Goal: Transaction & Acquisition: Purchase product/service

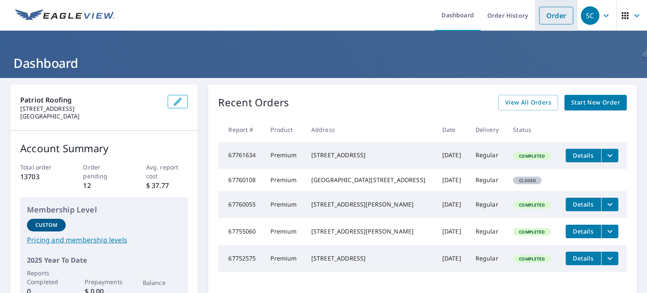
click at [554, 17] on link "Order" at bounding box center [556, 16] width 34 height 18
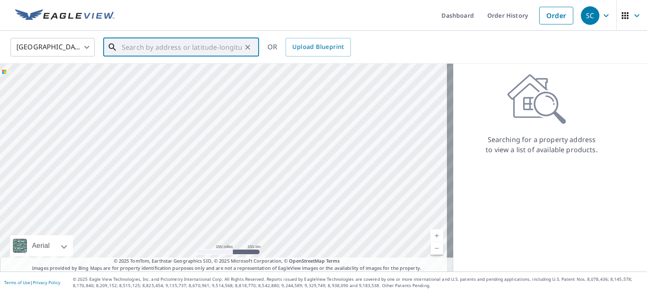
click at [225, 53] on input "text" at bounding box center [182, 47] width 120 height 24
paste input "[STREET_ADDRESS]"
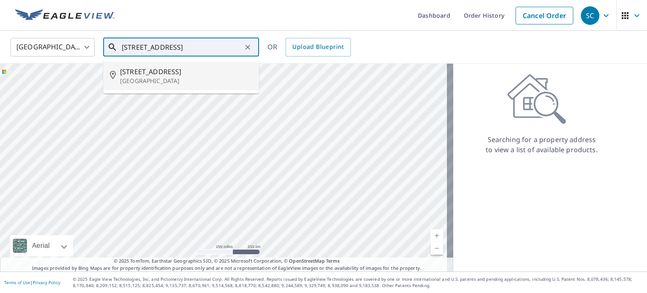
click at [209, 70] on span "[STREET_ADDRESS]" at bounding box center [186, 72] width 132 height 10
type input "[STREET_ADDRESS]"
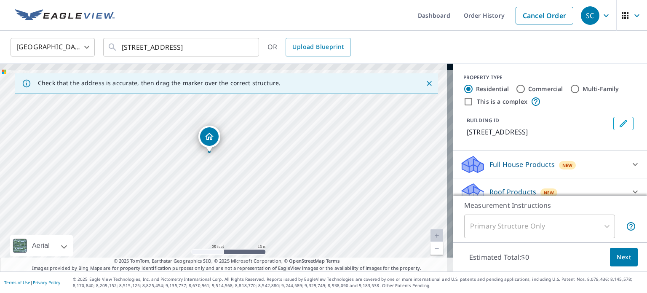
drag, startPoint x: 236, startPoint y: 157, endPoint x: 247, endPoint y: 205, distance: 49.7
click at [247, 205] on div "[STREET_ADDRESS]" at bounding box center [226, 168] width 453 height 208
drag, startPoint x: 211, startPoint y: 138, endPoint x: 216, endPoint y: 128, distance: 10.4
click at [489, 188] on p "Roof Products" at bounding box center [512, 192] width 47 height 10
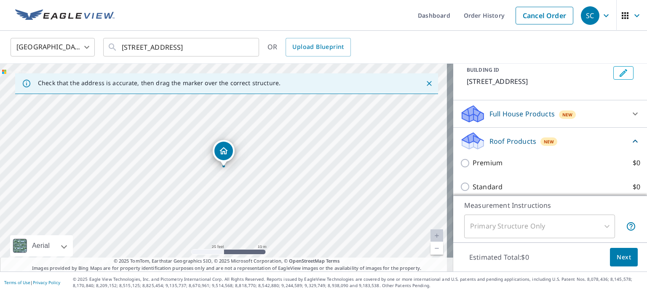
scroll to position [84, 0]
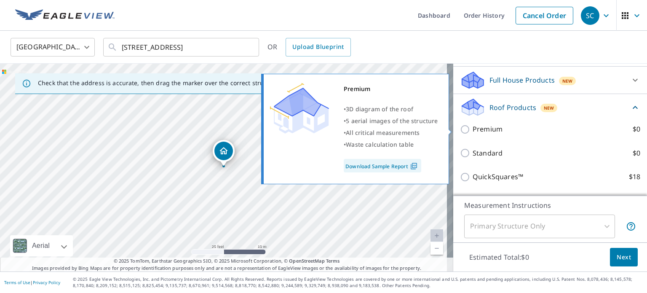
click at [472, 128] on p "Premium" at bounding box center [487, 129] width 30 height 11
click at [472, 128] on input "Premium $0" at bounding box center [466, 129] width 13 height 10
checkbox input "true"
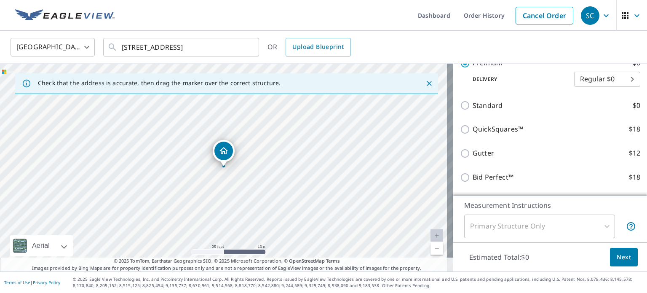
scroll to position [211, 0]
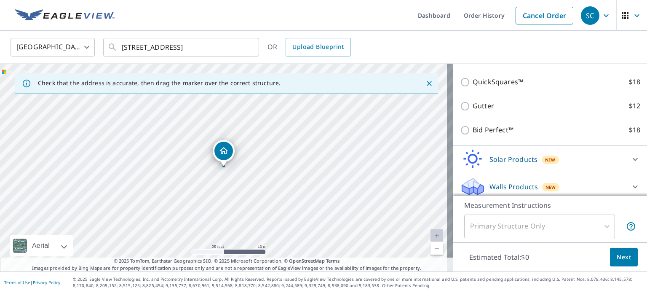
click at [610, 256] on button "Next" at bounding box center [624, 257] width 28 height 19
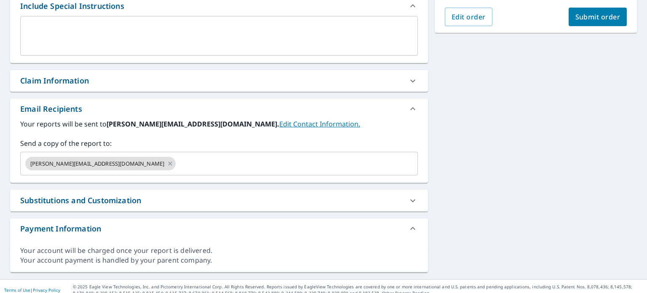
scroll to position [243, 0]
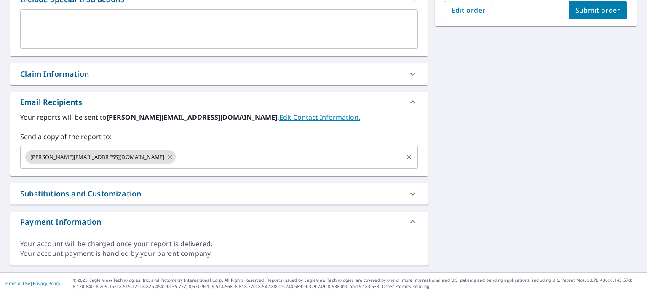
click at [167, 158] on icon at bounding box center [170, 156] width 7 height 9
checkbox input "true"
click at [101, 158] on input "text" at bounding box center [212, 157] width 377 height 16
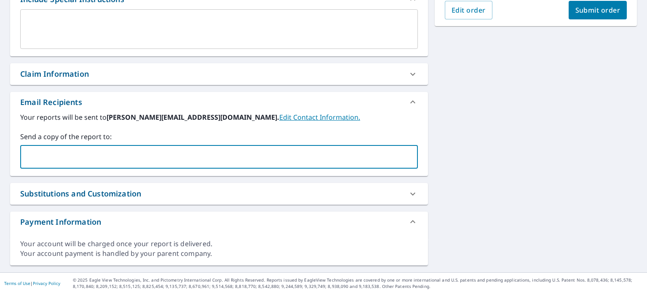
type input "[PERSON_NAME][EMAIL_ADDRESS][DOMAIN_NAME]"
click at [592, 13] on span "Submit order" at bounding box center [597, 9] width 45 height 9
checkbox input "true"
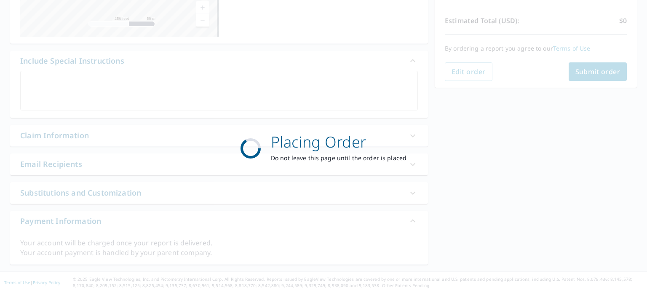
scroll to position [180, 0]
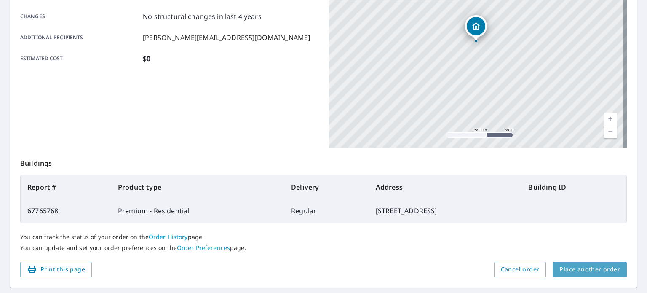
click at [588, 275] on button "Place another order" at bounding box center [589, 269] width 74 height 16
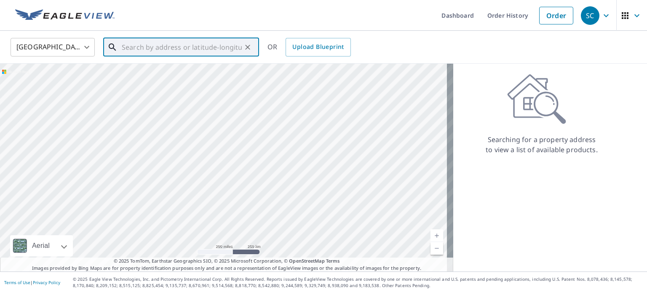
click at [174, 50] on input "text" at bounding box center [182, 47] width 120 height 24
paste input "[STREET_ADDRESS][PERSON_NAME]"
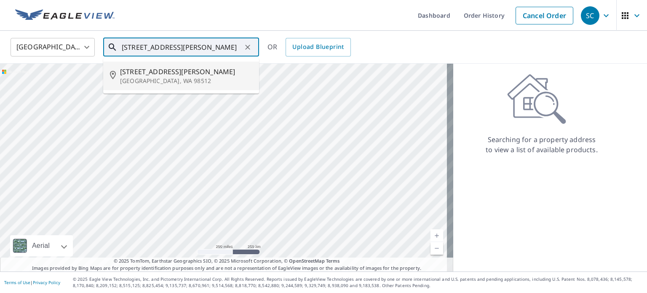
click at [155, 74] on span "[STREET_ADDRESS][PERSON_NAME]" at bounding box center [186, 72] width 132 height 10
type input "[STREET_ADDRESS][PERSON_NAME]"
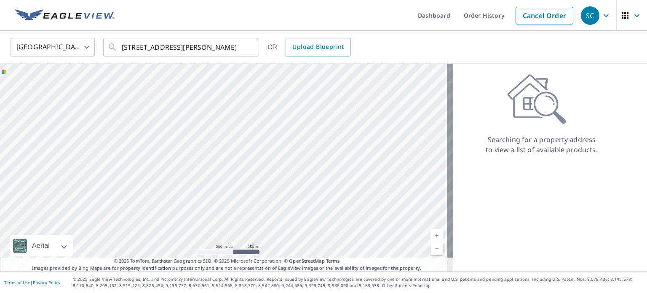
scroll to position [0, 0]
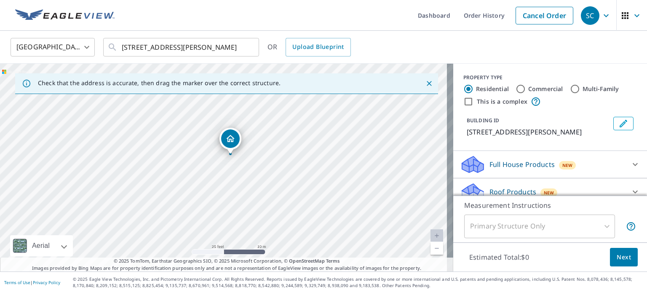
drag, startPoint x: 243, startPoint y: 200, endPoint x: 249, endPoint y: 188, distance: 13.9
click at [249, 188] on div "[STREET_ADDRESS][PERSON_NAME]" at bounding box center [226, 168] width 453 height 208
drag, startPoint x: 222, startPoint y: 141, endPoint x: 222, endPoint y: 128, distance: 13.5
click at [492, 188] on p "Roof Products" at bounding box center [512, 192] width 47 height 10
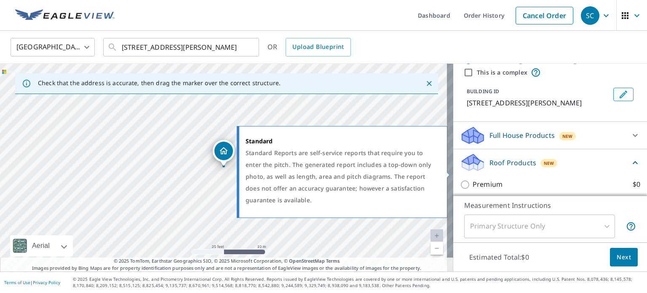
scroll to position [84, 0]
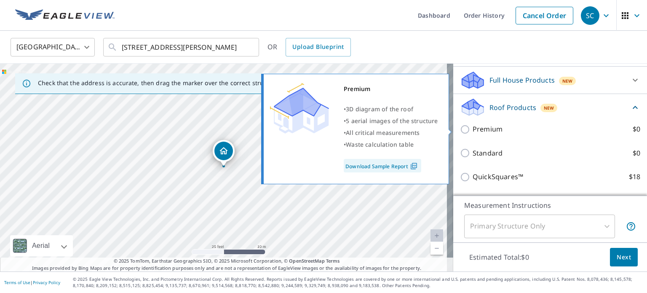
click at [485, 128] on p "Premium" at bounding box center [487, 129] width 30 height 11
click at [472, 128] on input "Premium $0" at bounding box center [466, 129] width 13 height 10
checkbox input "true"
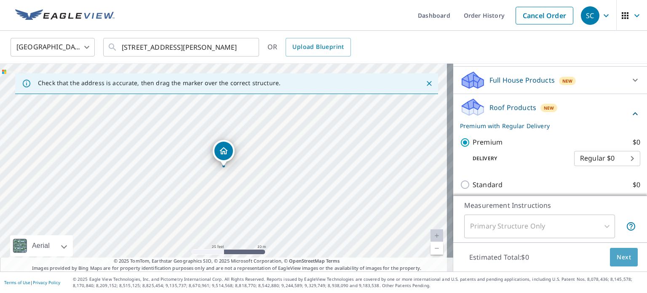
click at [610, 260] on button "Next" at bounding box center [624, 257] width 28 height 19
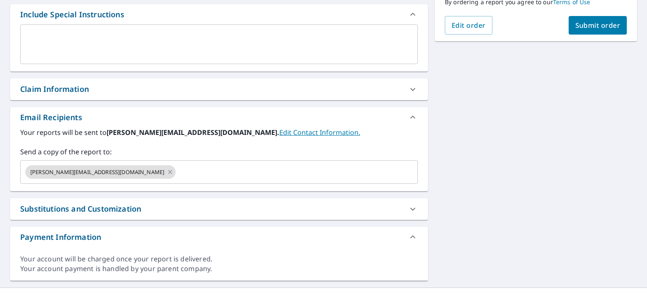
scroll to position [243, 0]
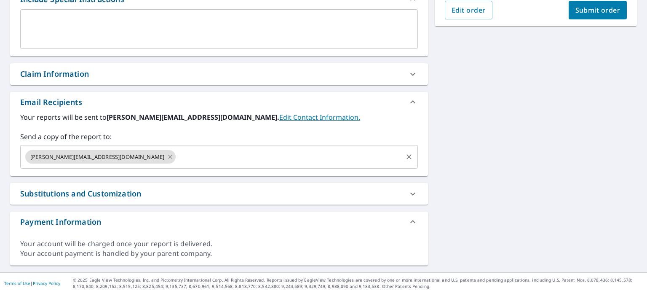
click at [168, 155] on icon at bounding box center [170, 157] width 4 height 4
checkbox input "true"
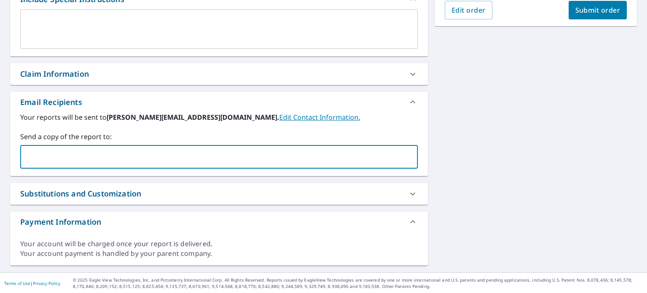
click at [102, 155] on input "text" at bounding box center [212, 157] width 377 height 16
type input "[PERSON_NAME][EMAIL_ADDRESS][DOMAIN_NAME]"
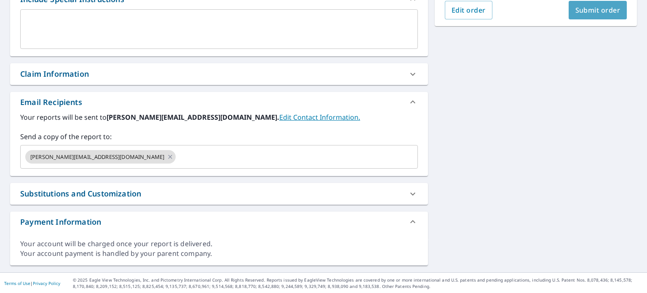
click at [608, 11] on span "Submit order" at bounding box center [597, 9] width 45 height 9
checkbox input "true"
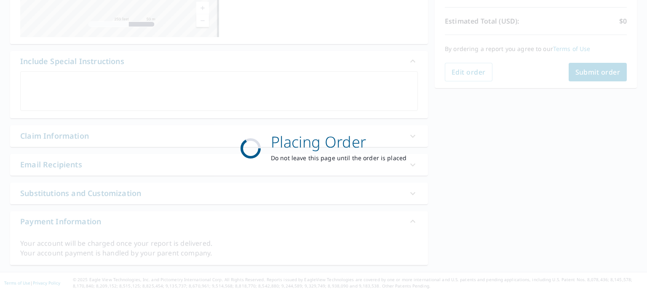
scroll to position [180, 0]
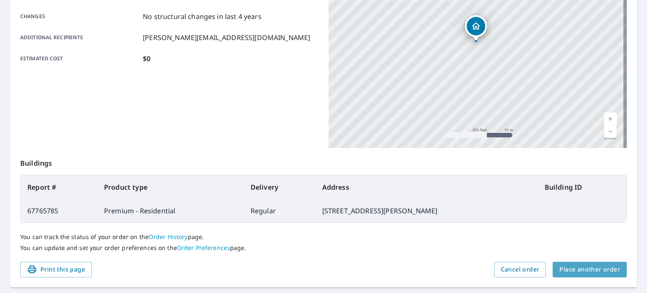
click at [585, 270] on span "Place another order" at bounding box center [589, 269] width 61 height 11
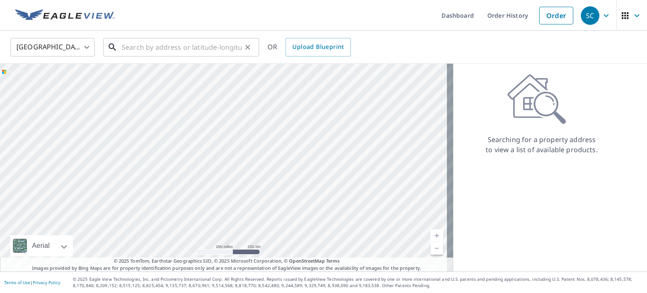
click at [187, 47] on input "text" at bounding box center [182, 47] width 120 height 24
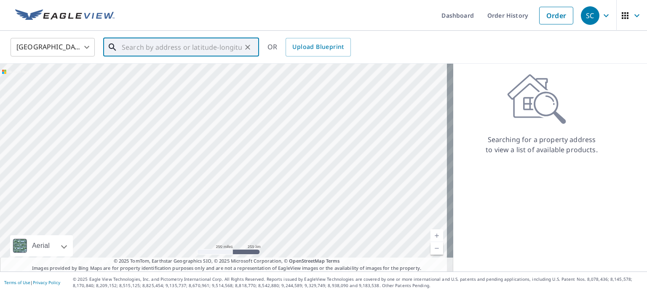
paste input "[STREET_ADDRESS]"
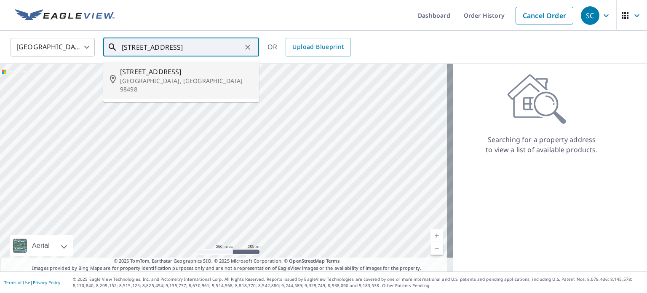
click at [185, 75] on span "[STREET_ADDRESS]" at bounding box center [186, 72] width 132 height 10
type input "[STREET_ADDRESS]"
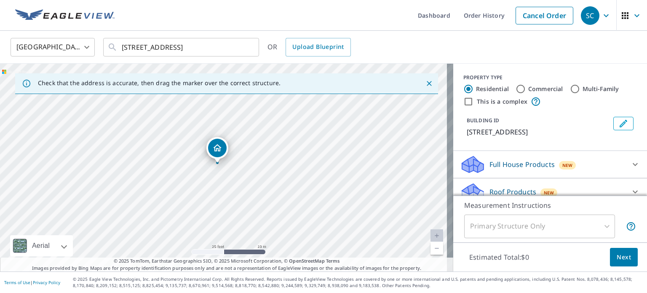
drag, startPoint x: 213, startPoint y: 143, endPoint x: 221, endPoint y: 152, distance: 12.3
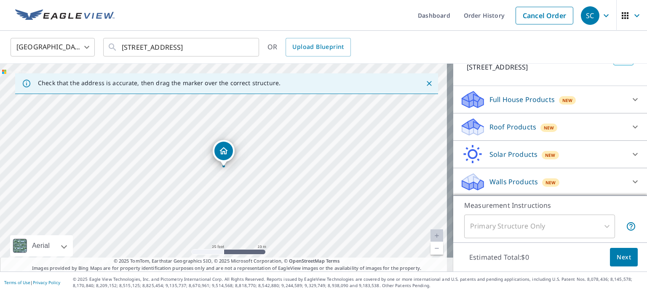
scroll to position [74, 0]
click at [502, 124] on p "Roof Products" at bounding box center [512, 127] width 47 height 10
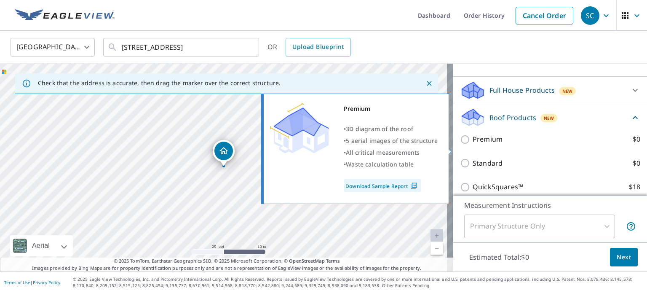
click at [481, 144] on p "Premium" at bounding box center [487, 139] width 30 height 11
click at [472, 144] on input "Premium $0" at bounding box center [466, 139] width 13 height 10
checkbox input "true"
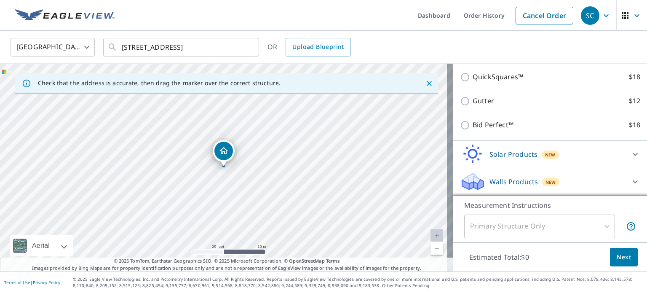
scroll to position [224, 0]
click at [610, 254] on button "Next" at bounding box center [624, 257] width 28 height 19
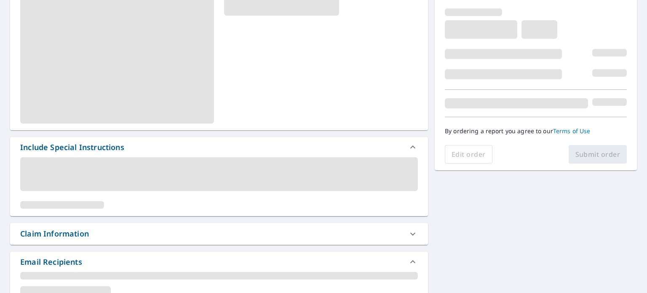
scroll to position [168, 0]
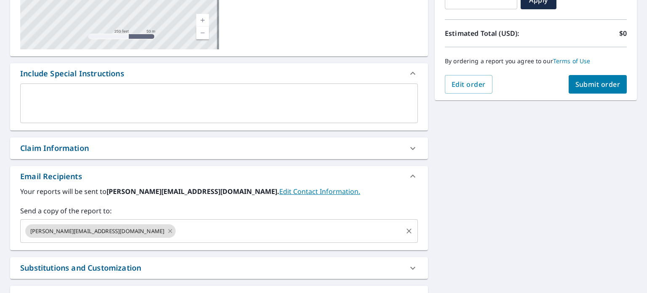
click at [168, 230] on icon at bounding box center [170, 231] width 4 height 4
checkbox input "true"
click at [100, 230] on input "text" at bounding box center [212, 231] width 377 height 16
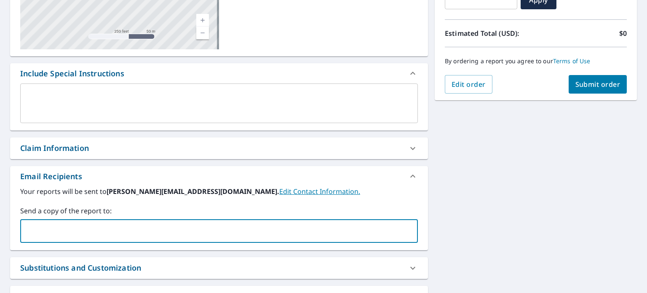
type input "[PERSON_NAME][EMAIL_ADDRESS][DOMAIN_NAME]"
click at [575, 87] on span "Submit order" at bounding box center [597, 84] width 45 height 9
checkbox input "true"
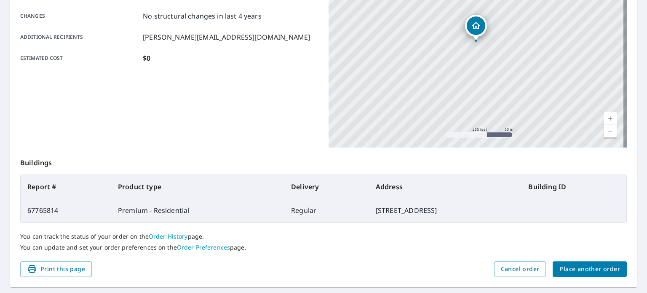
scroll to position [202, 0]
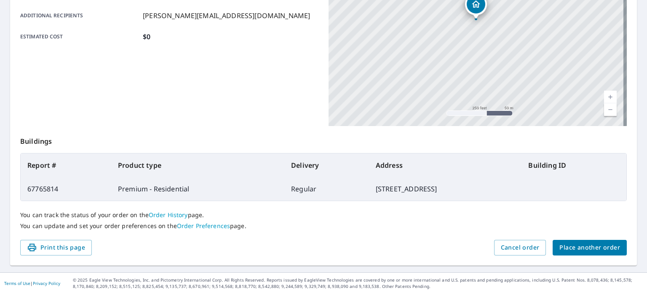
click at [560, 247] on span "Place another order" at bounding box center [589, 247] width 61 height 11
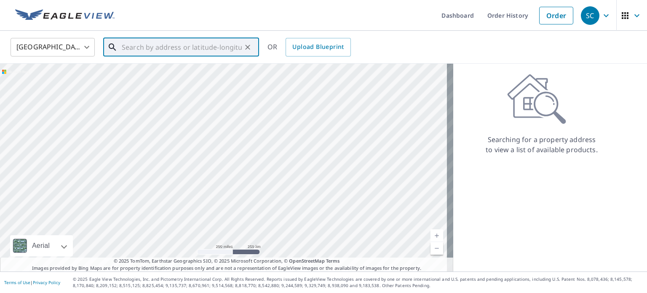
click at [203, 46] on input "text" at bounding box center [182, 47] width 120 height 24
paste input "[STREET_ADDRESS]"
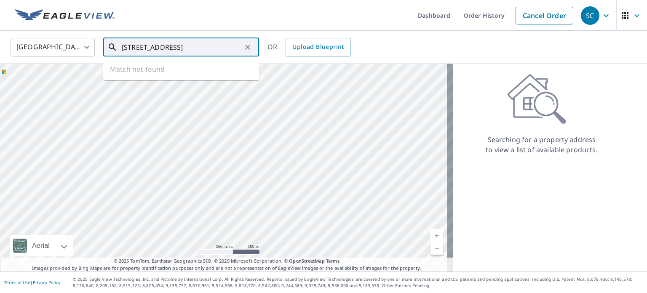
scroll to position [0, 31]
click at [175, 74] on span "[STREET_ADDRESS]" at bounding box center [186, 72] width 132 height 10
type input "[STREET_ADDRESS]"
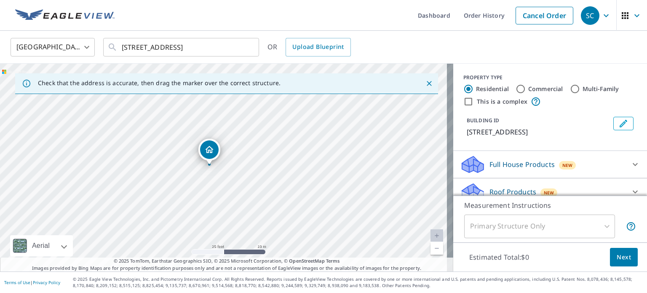
drag, startPoint x: 221, startPoint y: 155, endPoint x: 207, endPoint y: 153, distance: 14.4
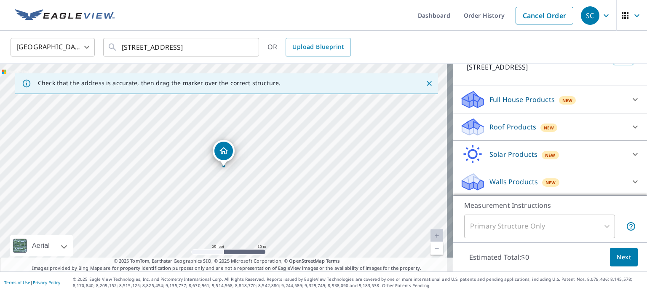
click at [513, 123] on p "Roof Products" at bounding box center [512, 127] width 47 height 10
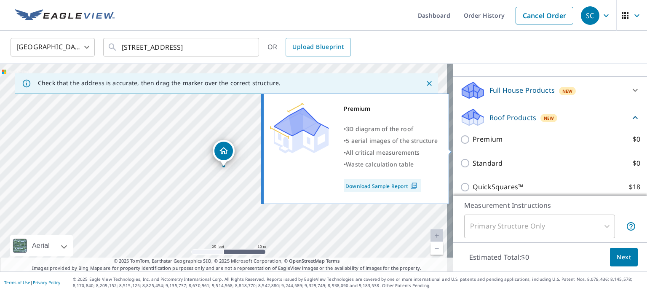
click at [472, 144] on p "Premium" at bounding box center [487, 139] width 30 height 11
click at [470, 144] on input "Premium $0" at bounding box center [466, 139] width 13 height 10
checkbox input "true"
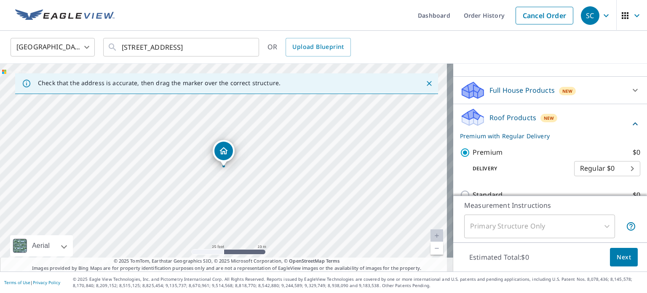
click at [616, 261] on span "Next" at bounding box center [623, 257] width 14 height 11
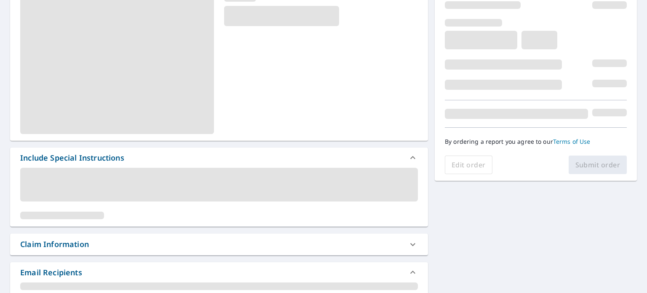
scroll to position [126, 0]
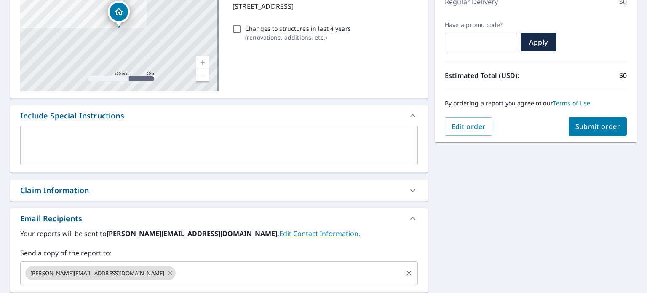
click at [167, 273] on icon at bounding box center [170, 272] width 7 height 9
checkbox input "true"
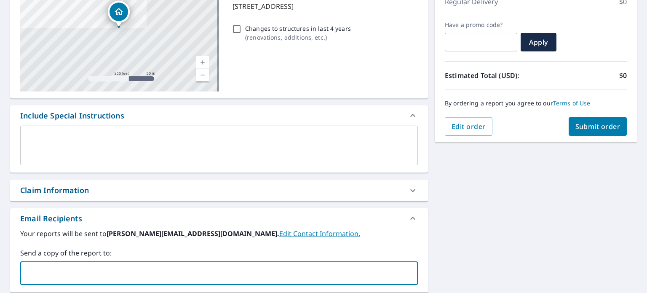
click at [101, 273] on input "text" at bounding box center [212, 273] width 377 height 16
type input "[PERSON_NAME][EMAIL_ADDRESS][DOMAIN_NAME]"
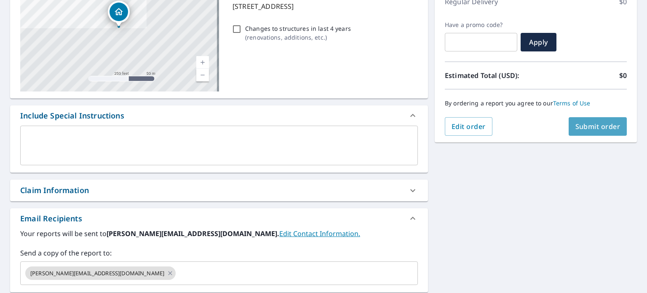
click at [615, 121] on button "Submit order" at bounding box center [597, 126] width 59 height 19
checkbox input "true"
